Goal: Complete application form: Complete application form

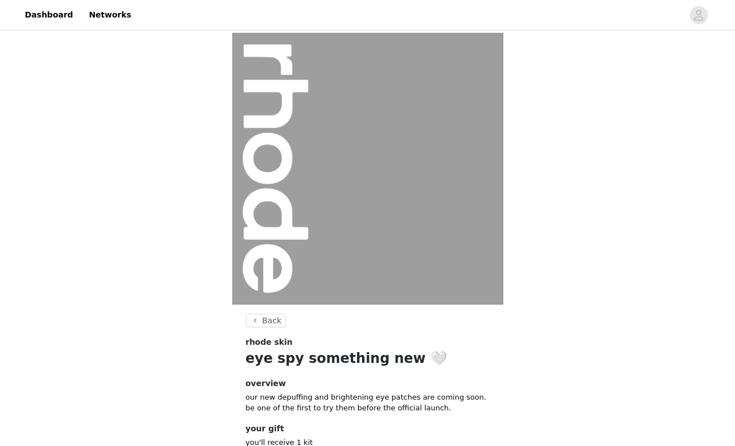
scroll to position [79, 0]
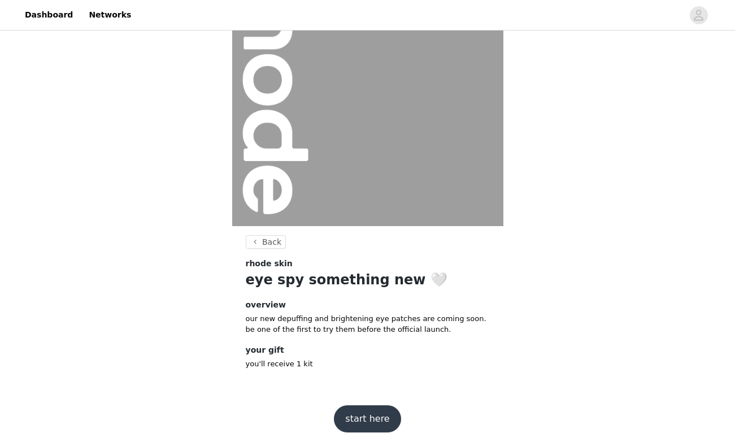
click at [361, 421] on button "start here" at bounding box center [367, 418] width 67 height 27
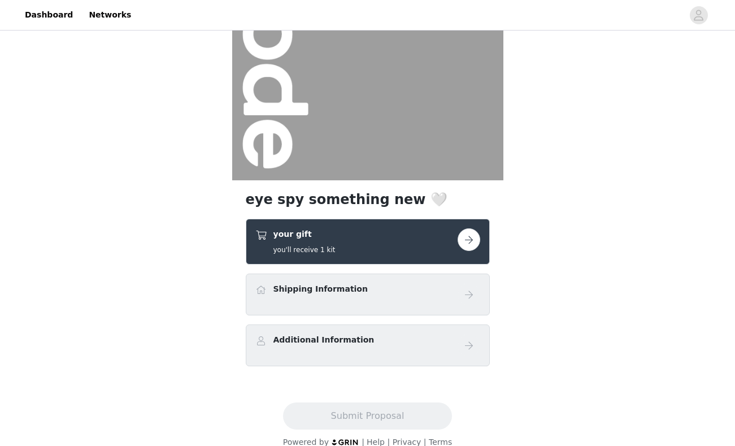
scroll to position [140, 0]
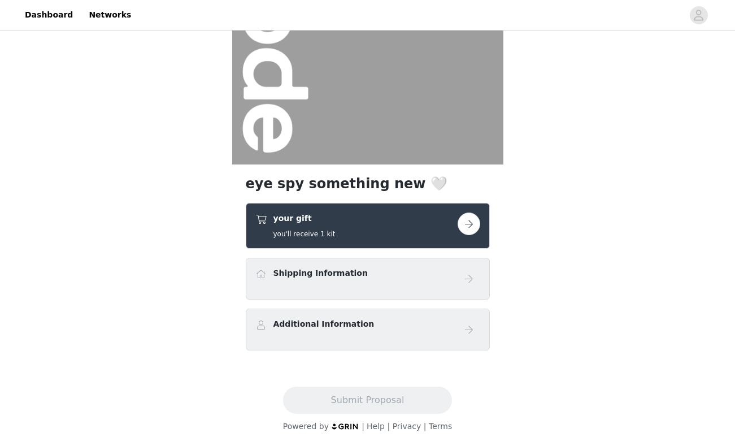
click at [460, 224] on button "button" at bounding box center [469, 224] width 23 height 23
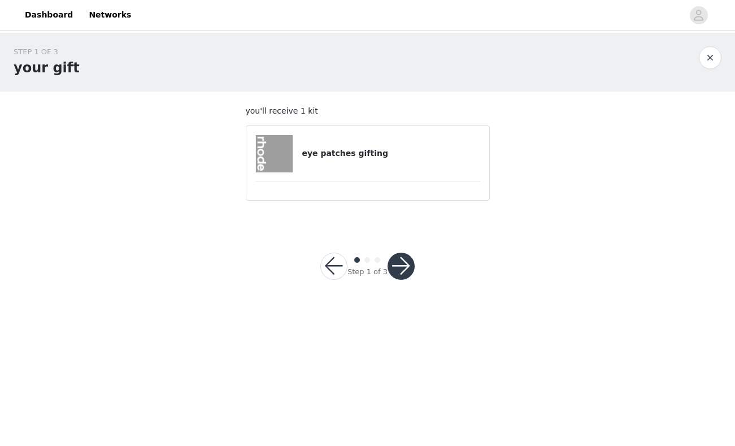
click at [376, 167] on div "eye patches gifting" at bounding box center [368, 153] width 225 height 37
click at [404, 260] on button "button" at bounding box center [401, 266] width 27 height 27
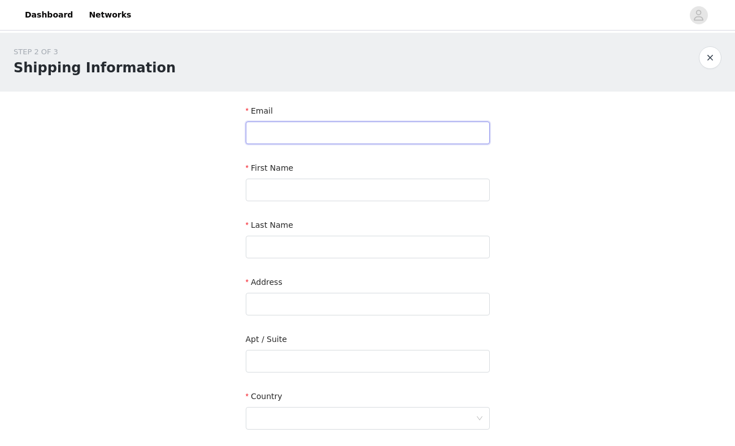
click at [304, 136] on input "text" at bounding box center [368, 133] width 244 height 23
type input "[EMAIL_ADDRESS][DOMAIN_NAME]"
type input "[PERSON_NAME]"
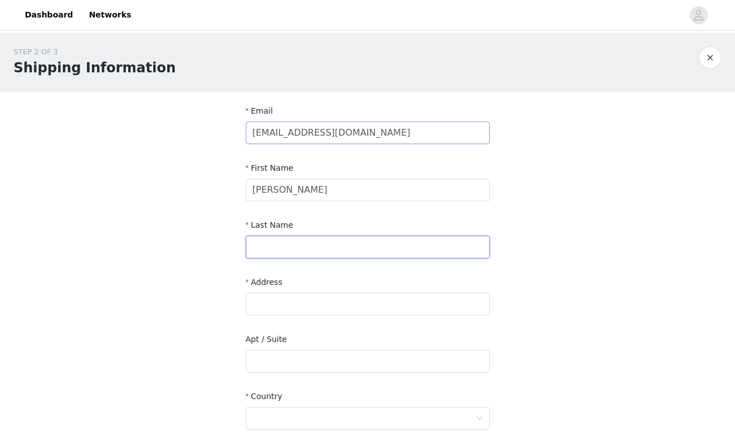
type input "Subramanian"
type input "7 [PERSON_NAME] Dr"
type input "Kitchener"
type input "N2E 0C4"
type input "2268681970"
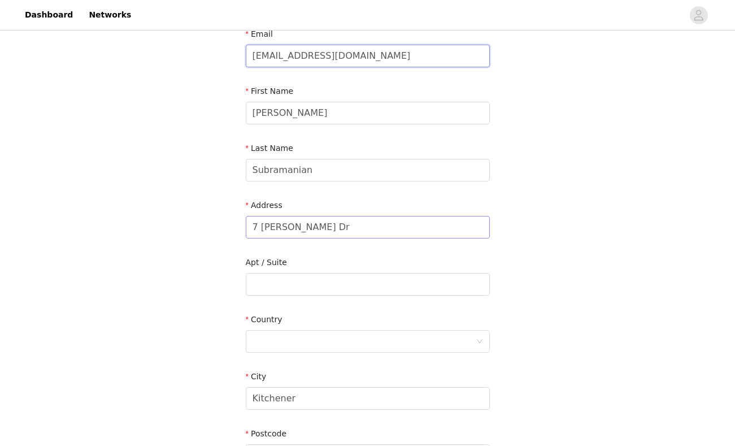
scroll to position [83, 0]
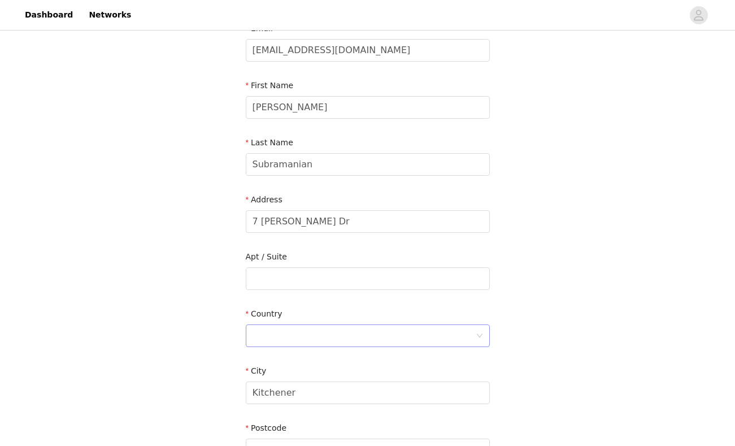
click at [280, 332] on div at bounding box center [364, 335] width 223 height 21
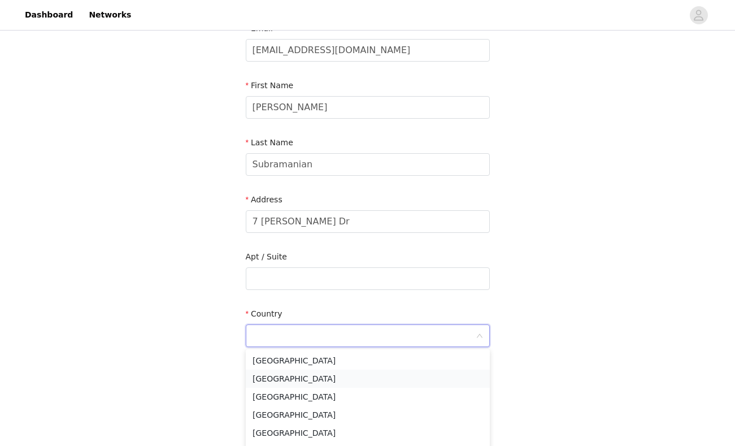
click at [279, 372] on li "[GEOGRAPHIC_DATA]" at bounding box center [368, 379] width 244 height 18
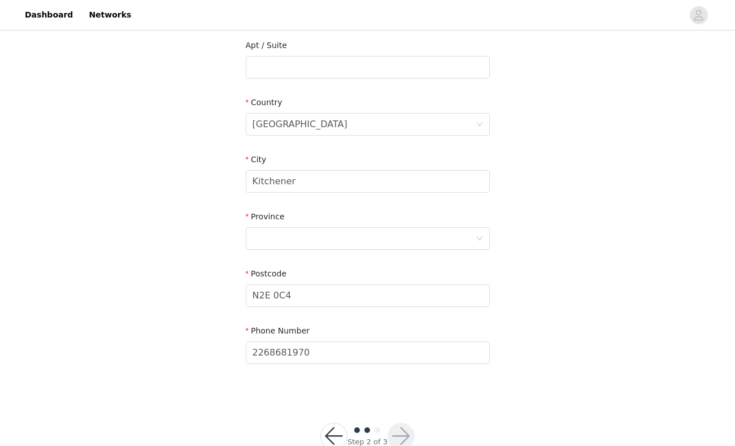
scroll to position [310, 0]
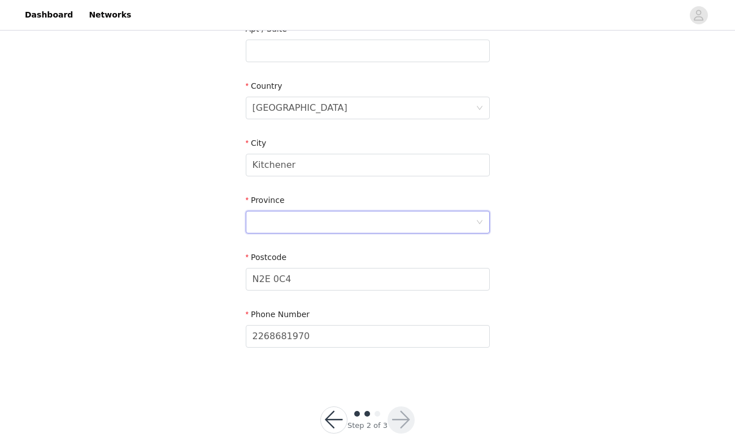
click at [326, 222] on div at bounding box center [364, 221] width 223 height 21
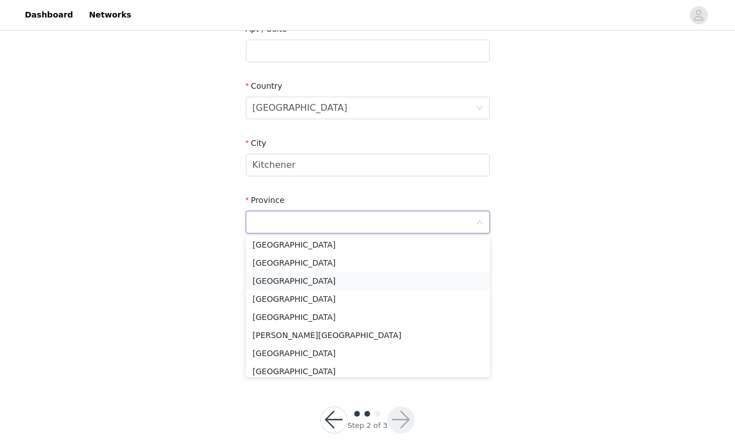
scroll to position [98, 0]
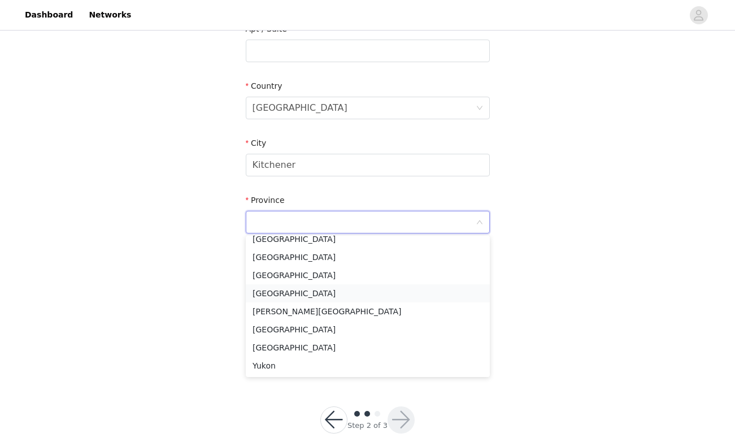
click at [278, 297] on li "[GEOGRAPHIC_DATA]" at bounding box center [368, 293] width 244 height 18
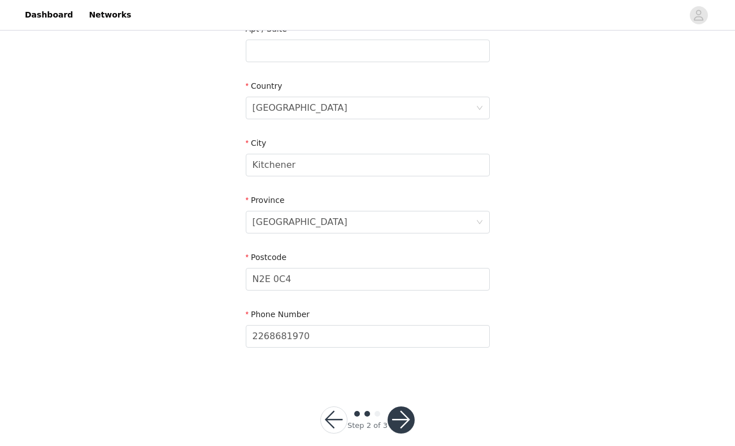
click at [400, 419] on button "button" at bounding box center [401, 419] width 27 height 27
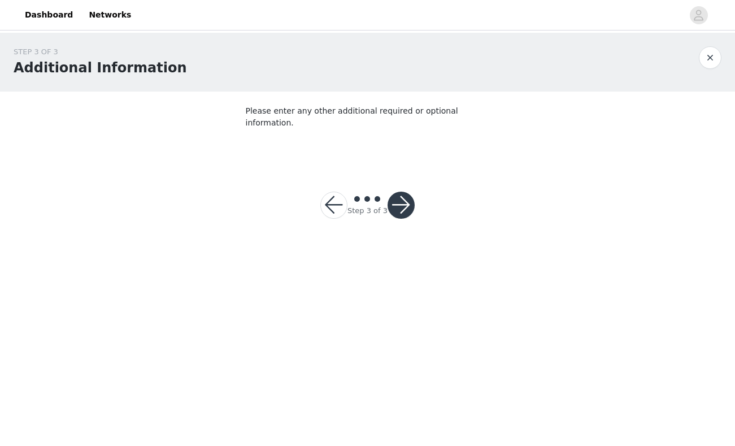
click at [396, 196] on button "button" at bounding box center [401, 205] width 27 height 27
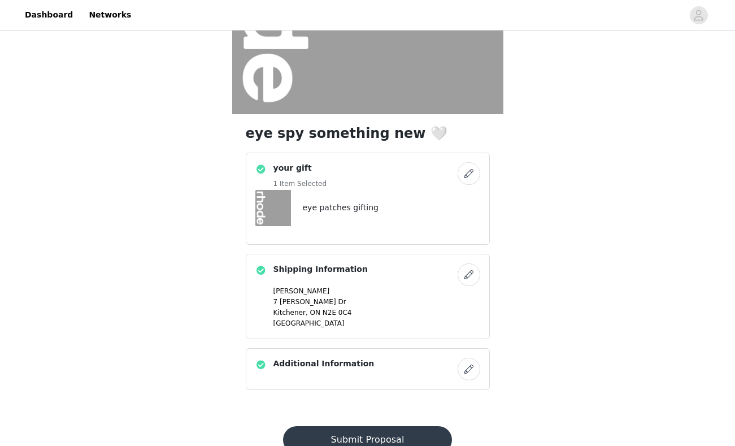
scroll to position [230, 0]
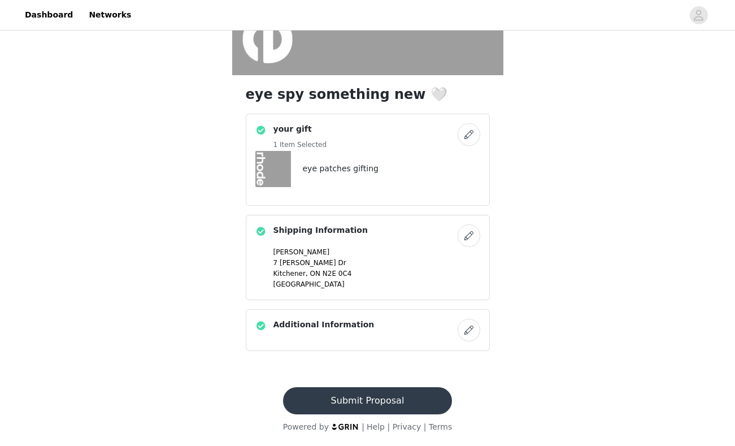
click at [375, 395] on button "Submit Proposal" at bounding box center [367, 400] width 169 height 27
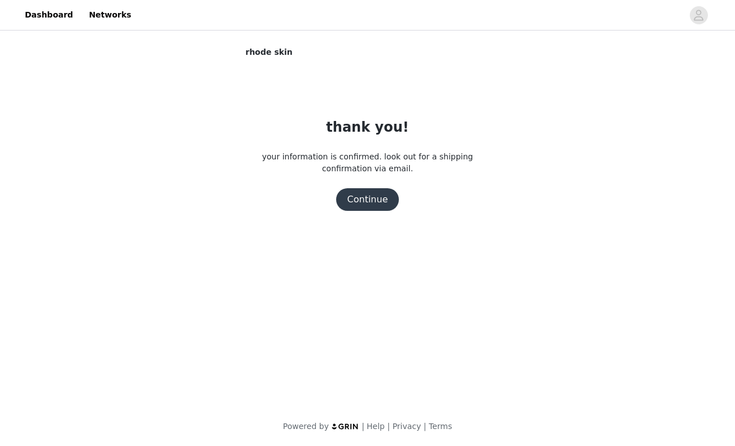
click at [374, 194] on button "Continue" at bounding box center [367, 199] width 63 height 23
